Goal: Find specific page/section: Find specific page/section

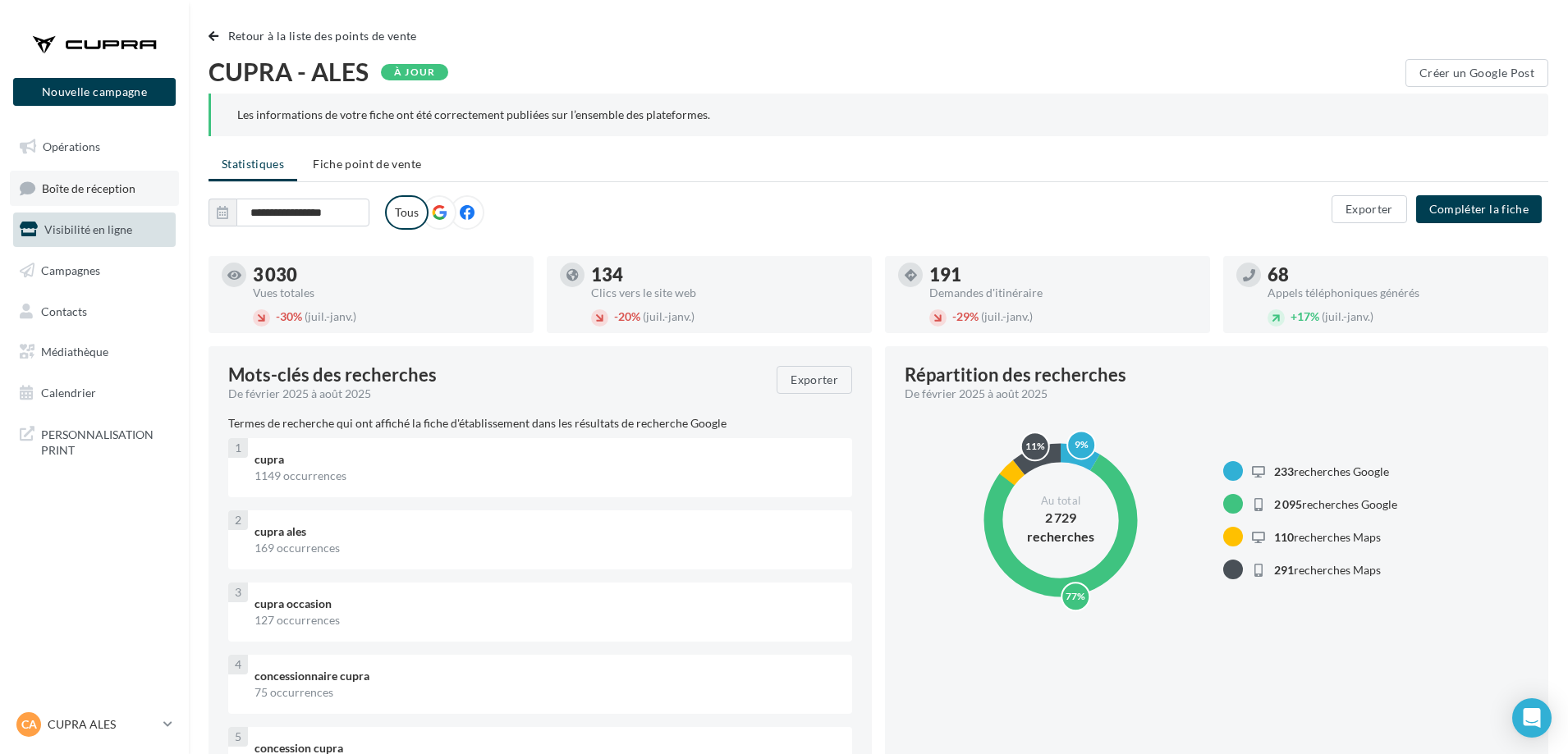
click at [114, 200] on link "Boîte de réception" at bounding box center [94, 189] width 169 height 36
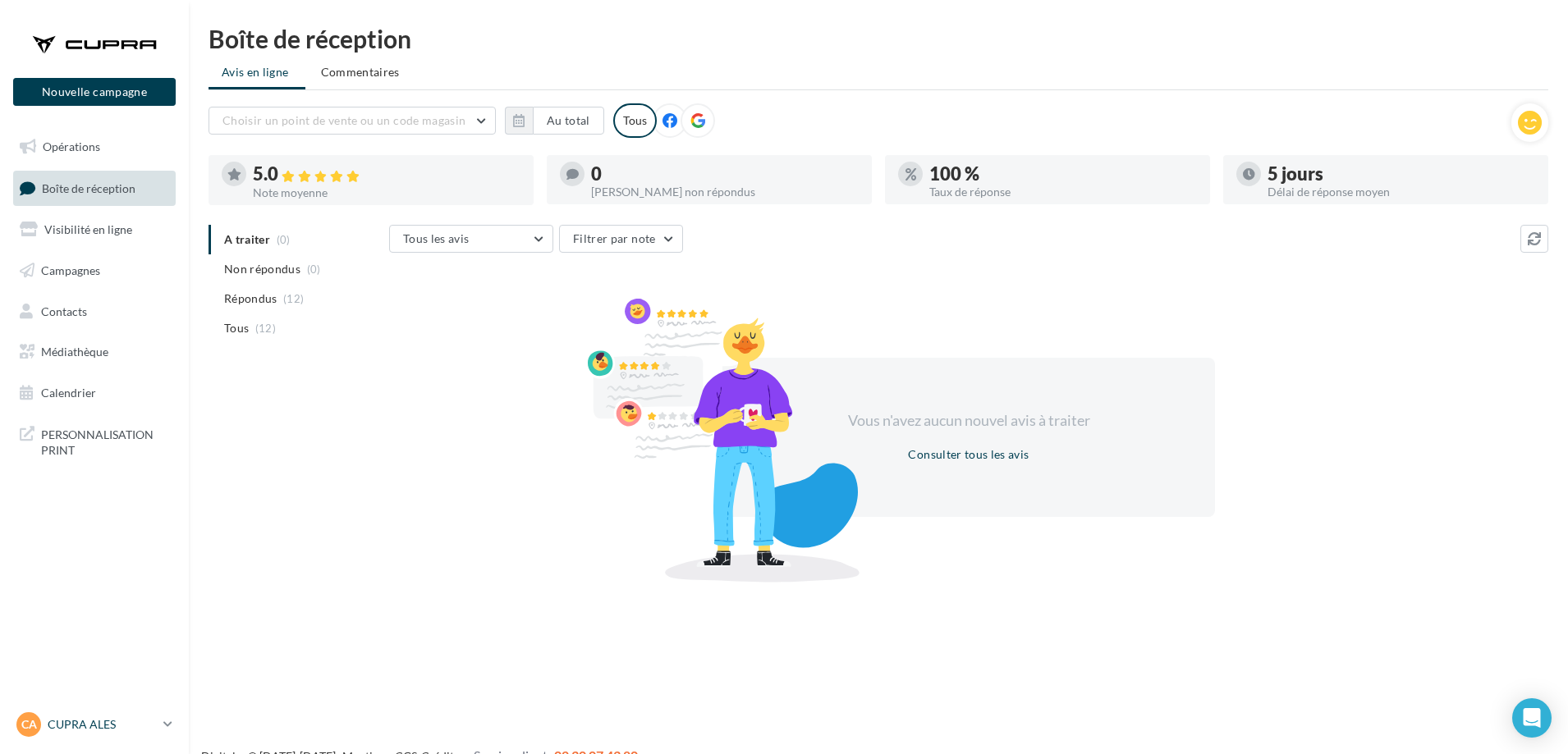
click at [130, 728] on p "CUPRA ALES" at bounding box center [102, 724] width 109 height 16
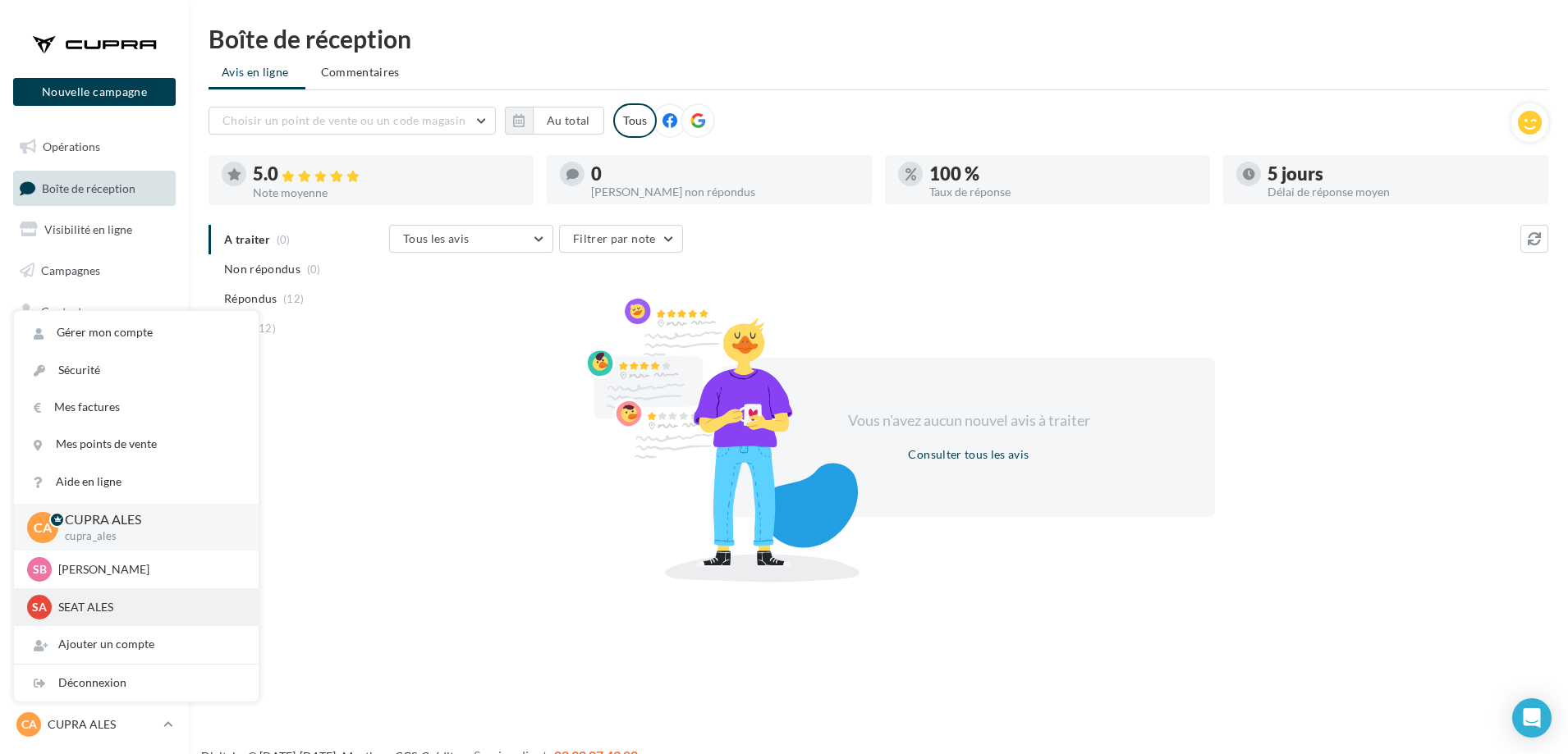
click at [94, 605] on p "SEAT ALES" at bounding box center [149, 607] width 180 height 16
